Goal: Use online tool/utility: Utilize a website feature to perform a specific function

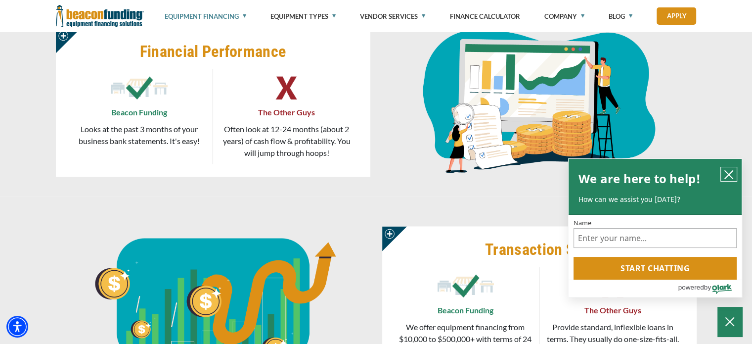
click at [727, 174] on icon "close chatbox" at bounding box center [729, 175] width 10 height 10
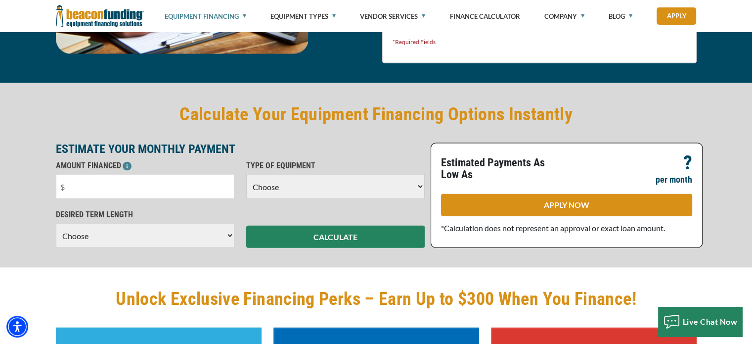
scroll to position [2176, 0]
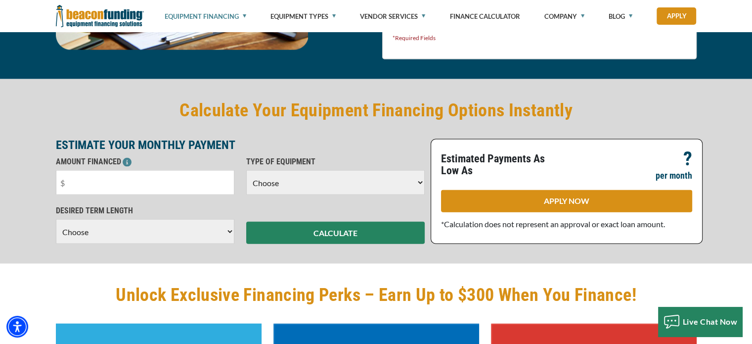
click at [400, 187] on select "Choose Backhoe Boom/Bucket Truck Chipper Commercial Mower Crane DTG/DTF Printin…" at bounding box center [335, 182] width 179 height 25
click at [178, 184] on input "text" at bounding box center [145, 182] width 179 height 25
click at [345, 183] on select "Choose Backhoe Boom/Bucket Truck Chipper Commercial Mower Crane DTG/DTF Printin…" at bounding box center [335, 182] width 179 height 25
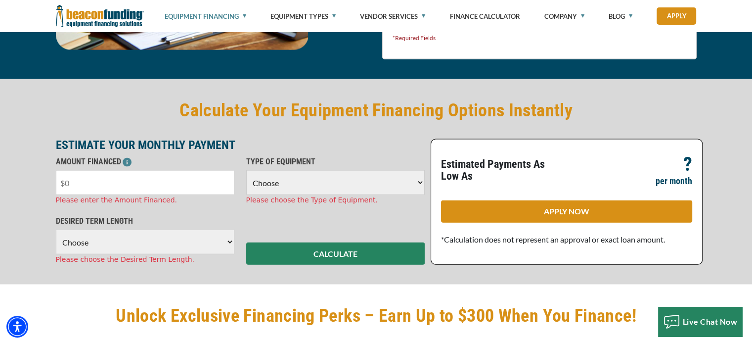
click at [99, 173] on input "text" at bounding box center [145, 182] width 179 height 25
type input "$100,000"
click at [319, 178] on select "Choose Backhoe Boom/Bucket Truck Chipper Commercial Mower Crane DTG/DTF Printin…" at bounding box center [335, 182] width 179 height 25
select select "5"
click at [246, 170] on select "Choose Backhoe Boom/Bucket Truck Chipper Commercial Mower Crane DTG/DTF Printin…" at bounding box center [335, 182] width 179 height 25
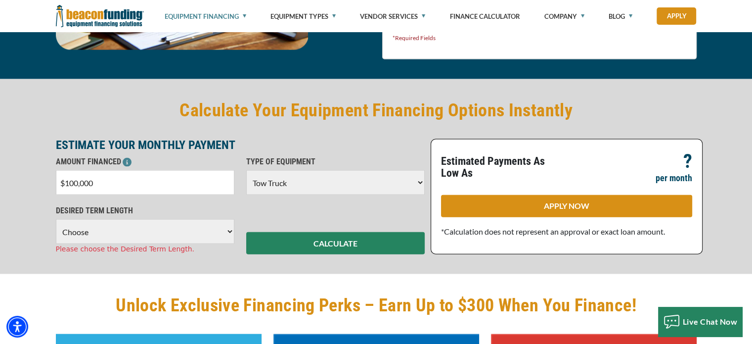
click at [176, 234] on select "Choose 36 Months 48 Months 60 Months 72 Months" at bounding box center [145, 231] width 179 height 25
select select "72"
click at [56, 219] on select "Choose 36 Months 48 Months 60 Months 72 Months" at bounding box center [145, 231] width 179 height 25
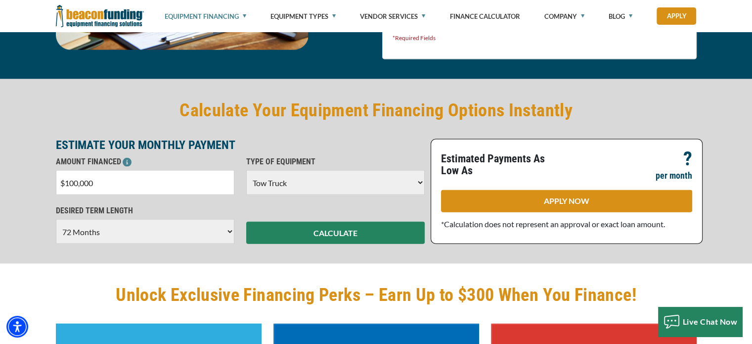
click at [297, 246] on div "Calculate Your Equipment Financing Options Instantly ESTIMATE YOUR MONTHLY PAYM…" at bounding box center [376, 171] width 752 height 184
click at [298, 243] on div "Calculate Your Equipment Financing Options Instantly ESTIMATE YOUR MONTHLY PAYM…" at bounding box center [376, 171] width 752 height 184
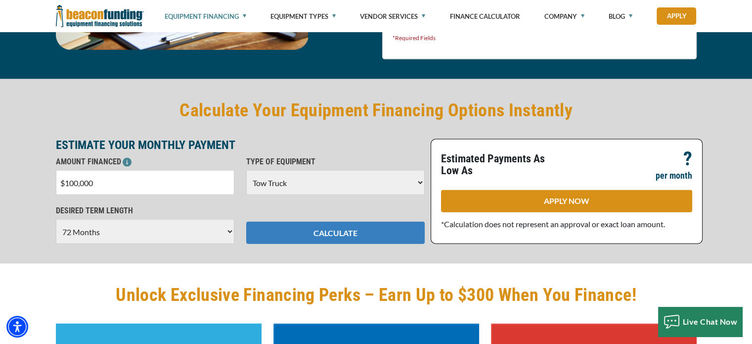
click at [299, 230] on button "CALCULATE" at bounding box center [335, 233] width 179 height 22
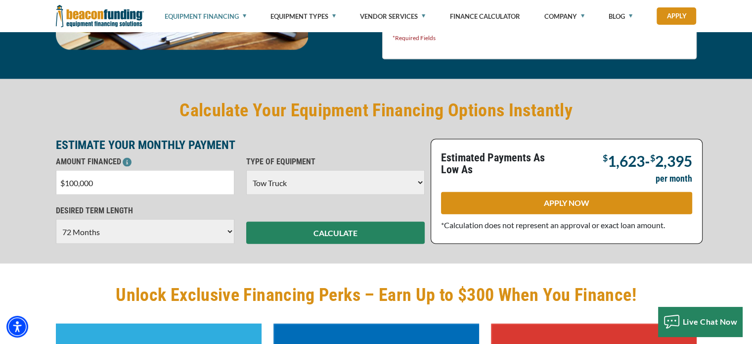
drag, startPoint x: 77, startPoint y: 180, endPoint x: 68, endPoint y: 177, distance: 10.2
click at [68, 177] on input "$100,000" at bounding box center [145, 182] width 179 height 25
